Goal: Check status

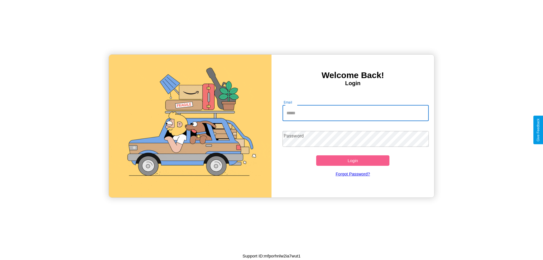
click at [356, 113] on input "Email" at bounding box center [356, 113] width 147 height 16
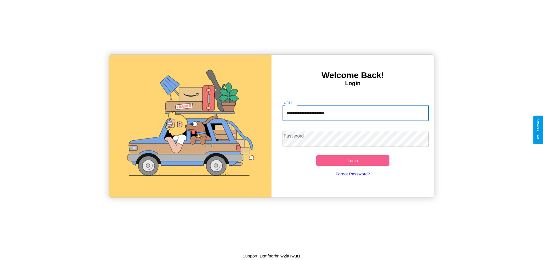
type input "**********"
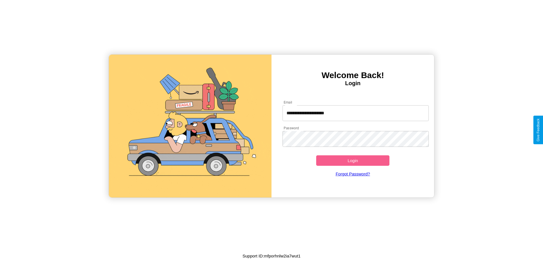
click at [353, 160] on button "Login" at bounding box center [352, 160] width 73 height 10
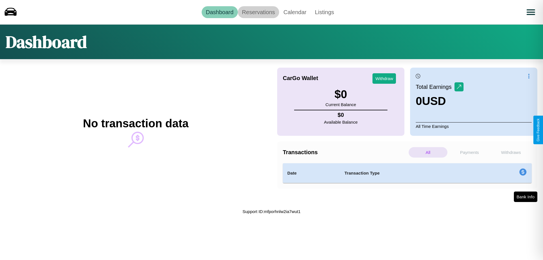
click at [258, 12] on link "Reservations" at bounding box center [259, 12] width 42 height 12
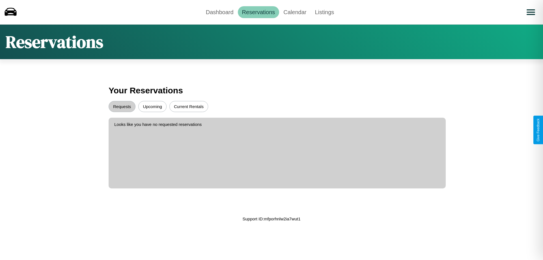
click at [152, 106] on button "Upcoming" at bounding box center [152, 106] width 28 height 11
click at [122, 106] on button "Requests" at bounding box center [122, 106] width 27 height 11
click at [189, 106] on button "Current Rentals" at bounding box center [188, 106] width 39 height 11
